Goal: Task Accomplishment & Management: Manage account settings

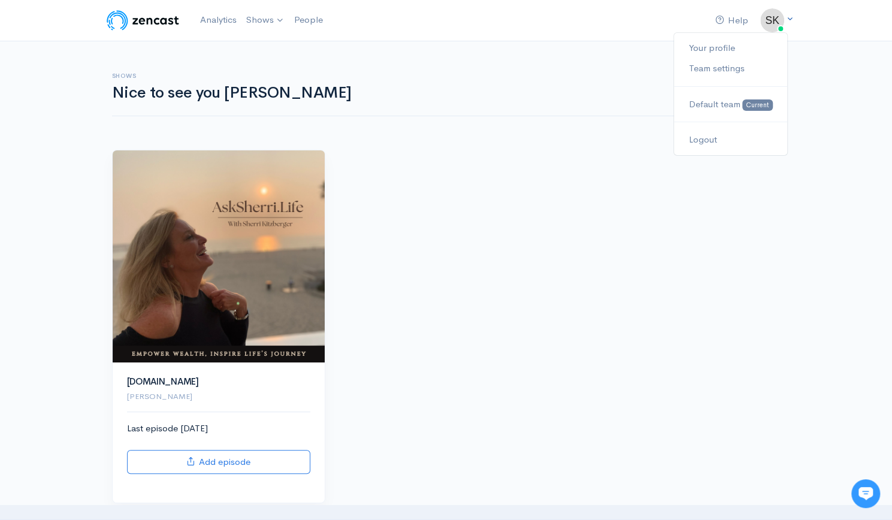
click at [775, 26] on img at bounding box center [773, 20] width 24 height 24
click at [698, 134] on link "Logout" at bounding box center [730, 139] width 113 height 21
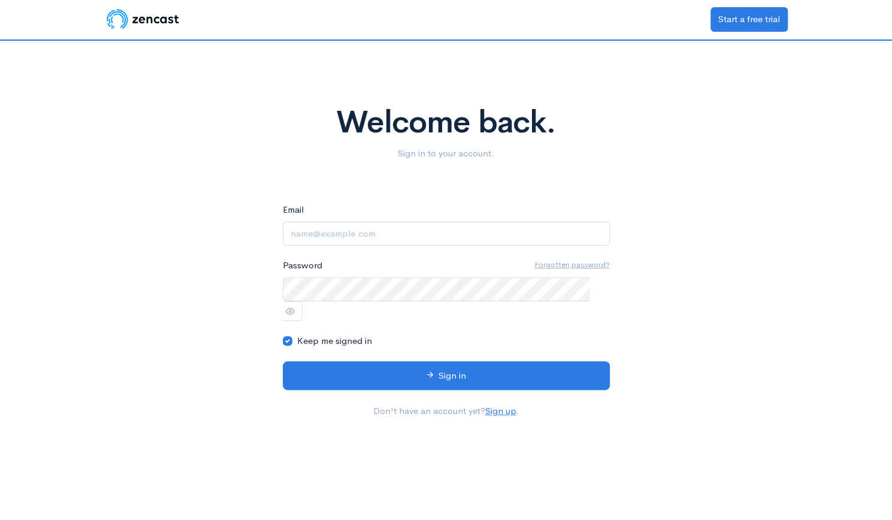
type input "mckaylaannehajjar@gmail.com"
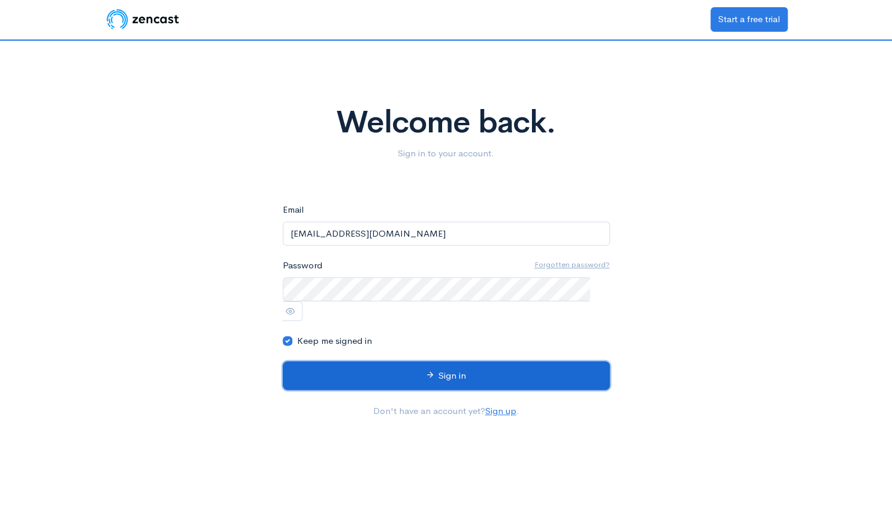
click at [390, 361] on button "Sign in" at bounding box center [446, 375] width 327 height 29
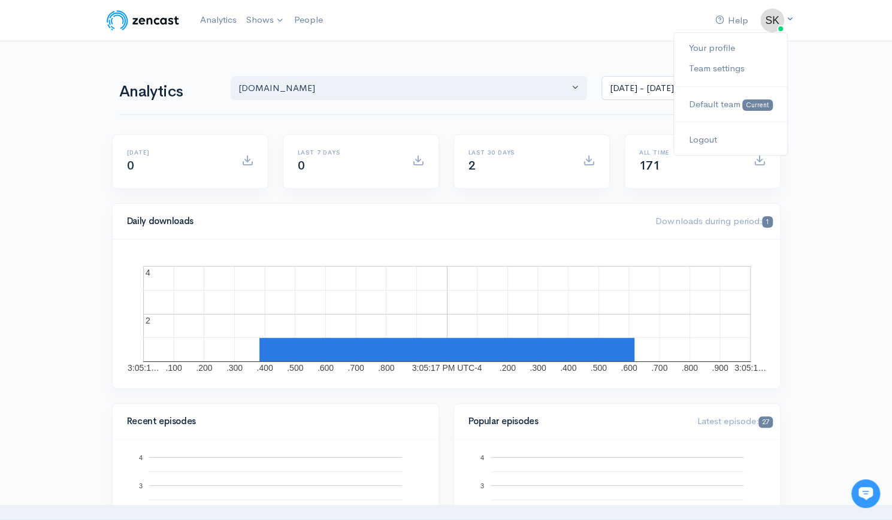
click at [778, 28] on img at bounding box center [773, 20] width 24 height 24
click at [728, 46] on link "Your profile" at bounding box center [730, 48] width 113 height 21
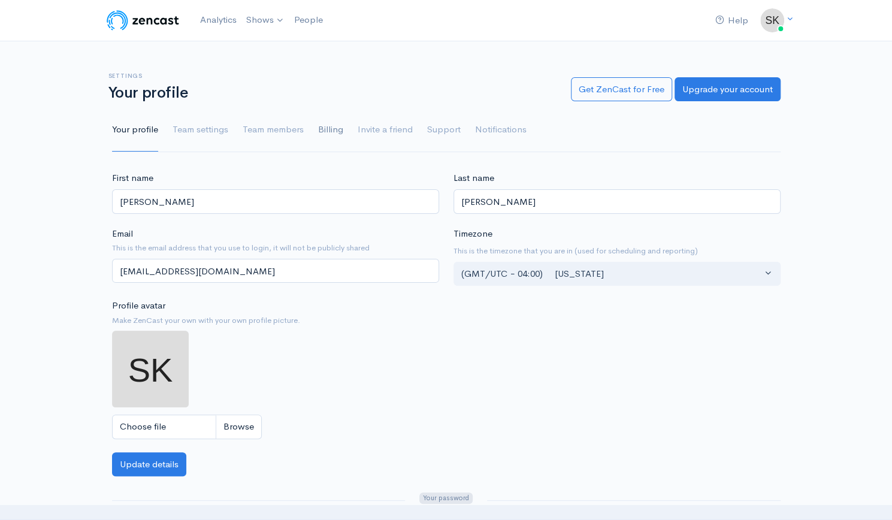
click at [332, 131] on link "Billing" at bounding box center [330, 129] width 25 height 43
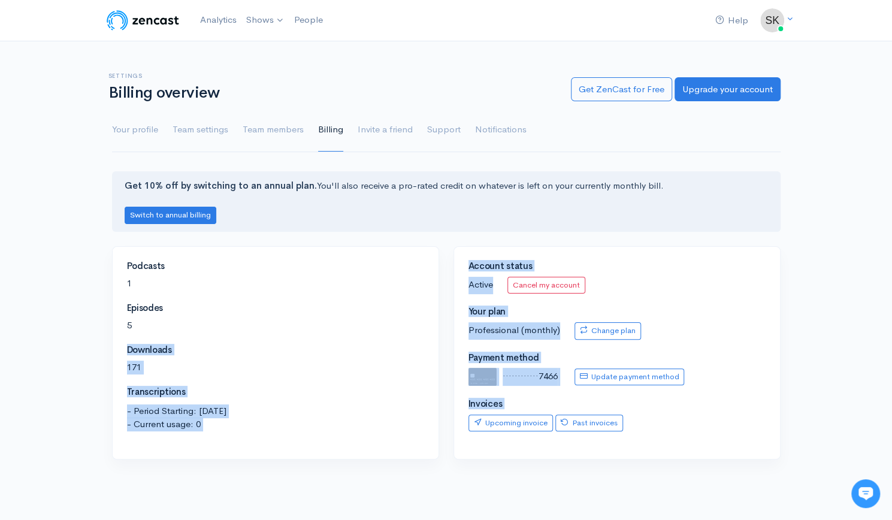
drag, startPoint x: 476, startPoint y: 468, endPoint x: 359, endPoint y: 317, distance: 191.0
click at [359, 317] on div "Get 10% off by switching to an annual plan. You'll also receive a pro-rated cre…" at bounding box center [446, 322] width 683 height 303
click at [596, 336] on link "Change plan" at bounding box center [608, 330] width 67 height 17
